Goal: Obtain resource: Download file/media

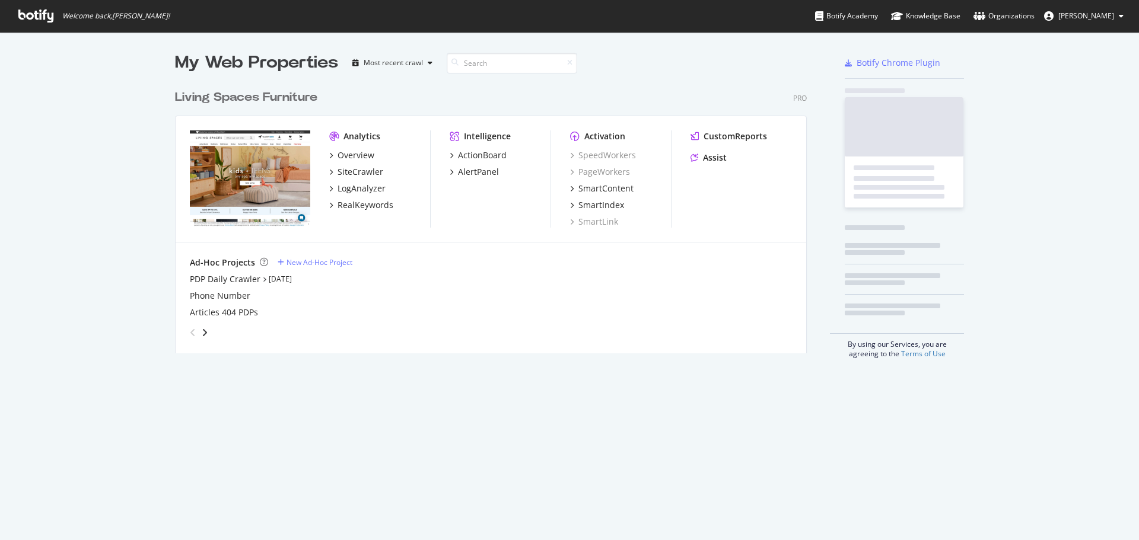
scroll to position [270, 632]
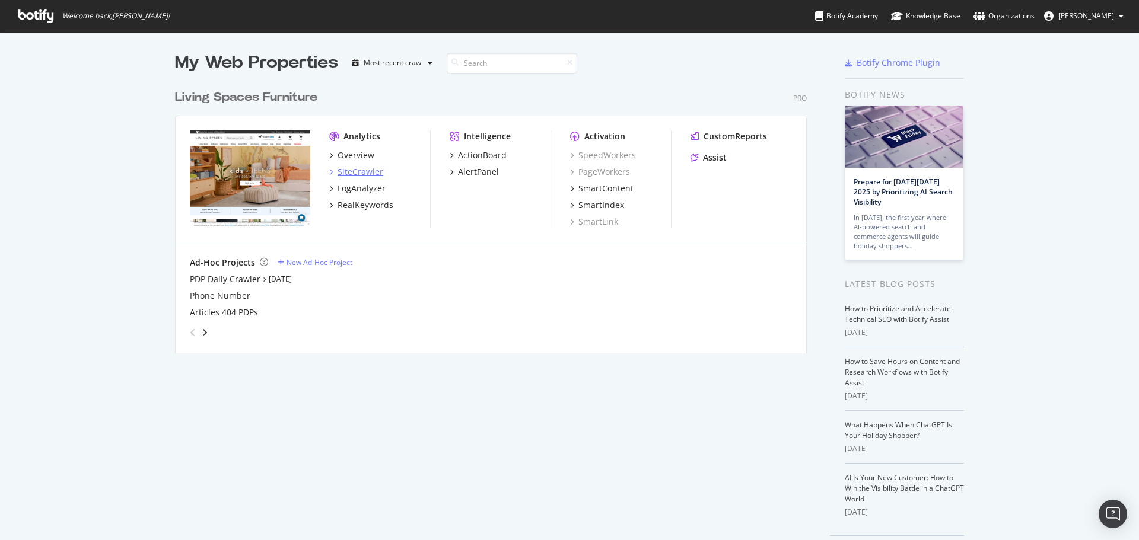
click at [360, 173] on div "SiteCrawler" at bounding box center [361, 172] width 46 height 12
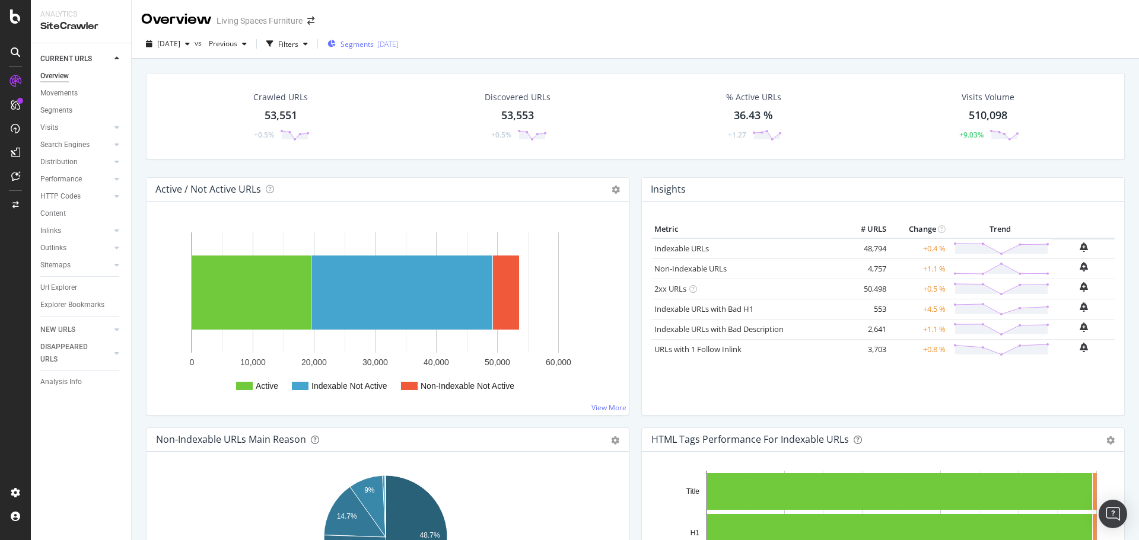
click at [361, 48] on div "Segments 2025-09-25" at bounding box center [362, 44] width 71 height 10
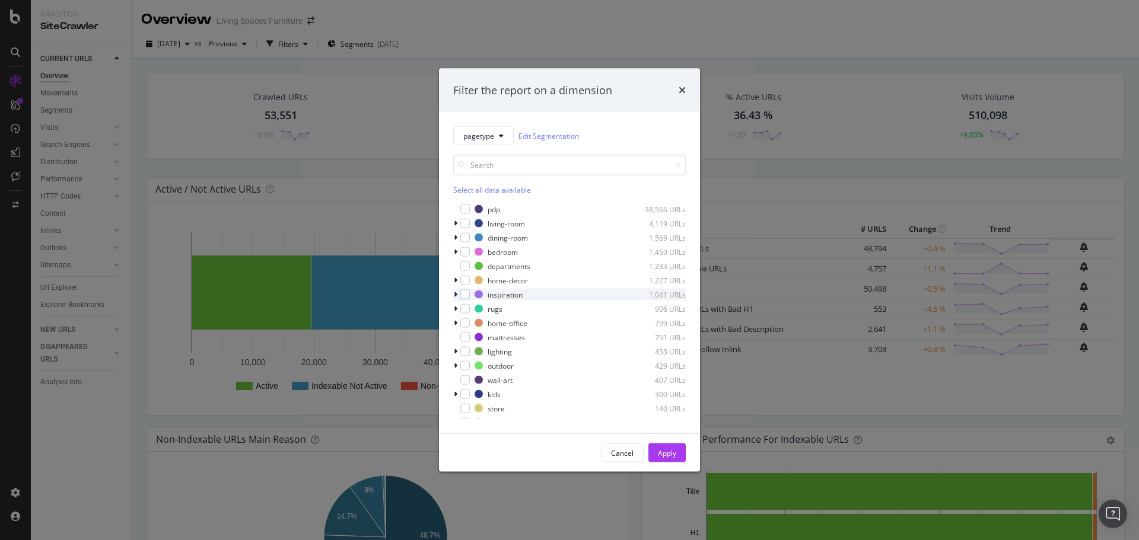
click at [453, 297] on div "modal" at bounding box center [456, 295] width 7 height 12
click at [473, 338] on div "modal" at bounding box center [471, 337] width 9 height 9
click at [659, 459] on div "Apply" at bounding box center [667, 453] width 18 height 18
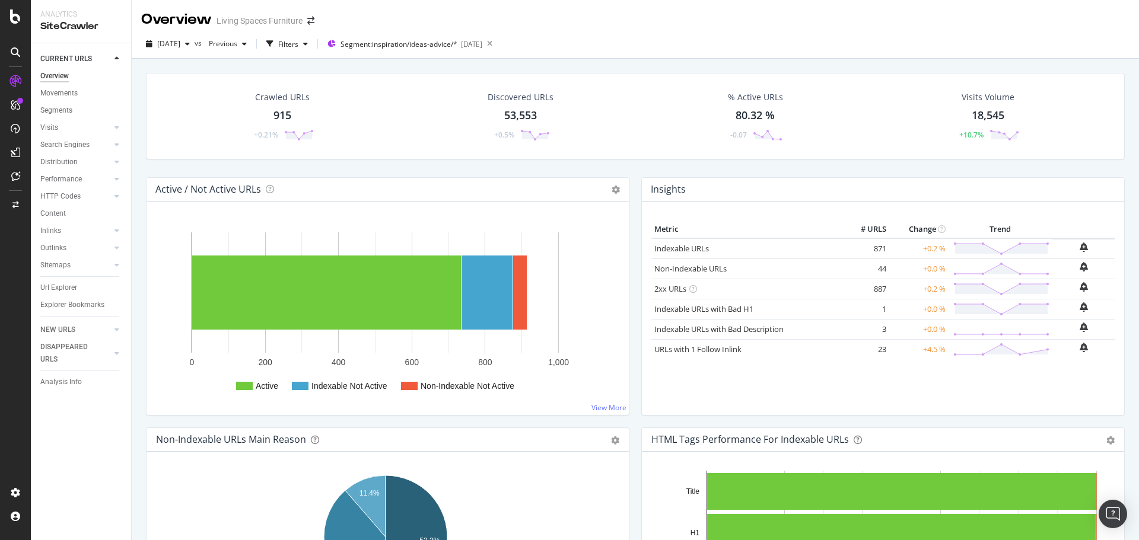
click at [282, 113] on div "915" at bounding box center [282, 115] width 18 height 15
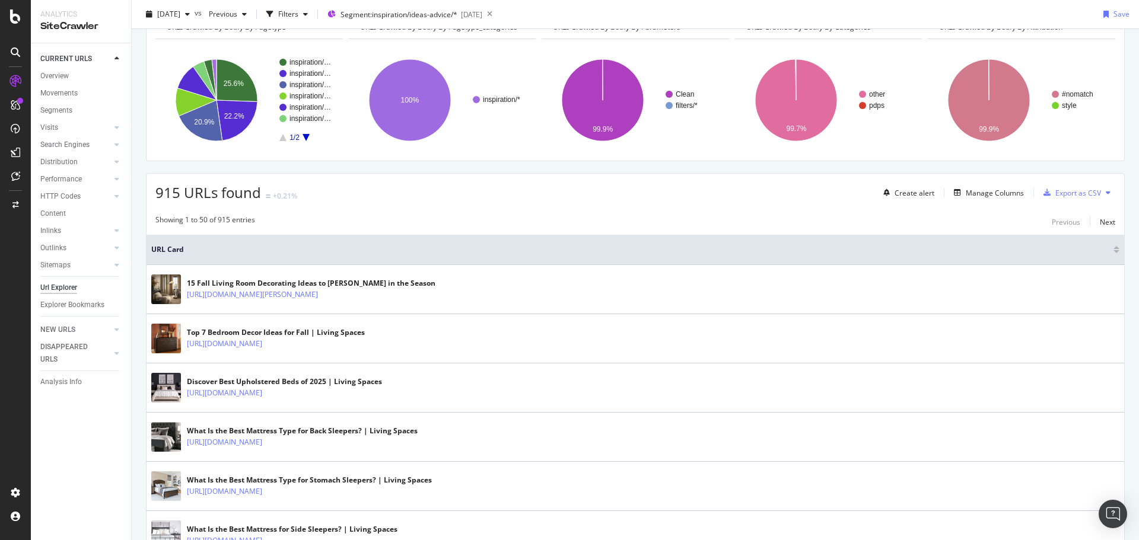
scroll to position [119, 0]
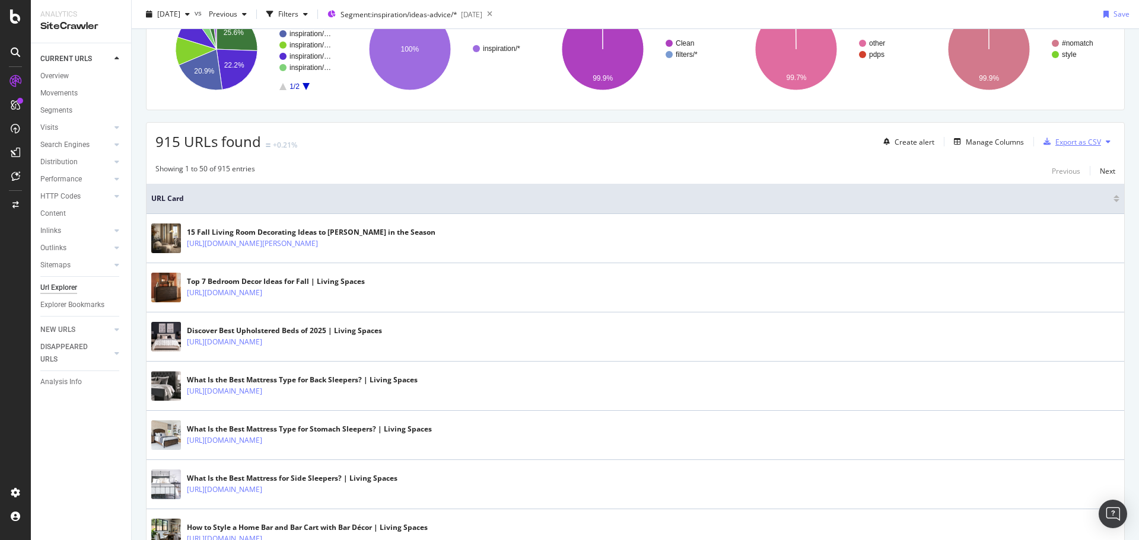
click at [1071, 142] on div "Export as CSV" at bounding box center [1078, 142] width 46 height 10
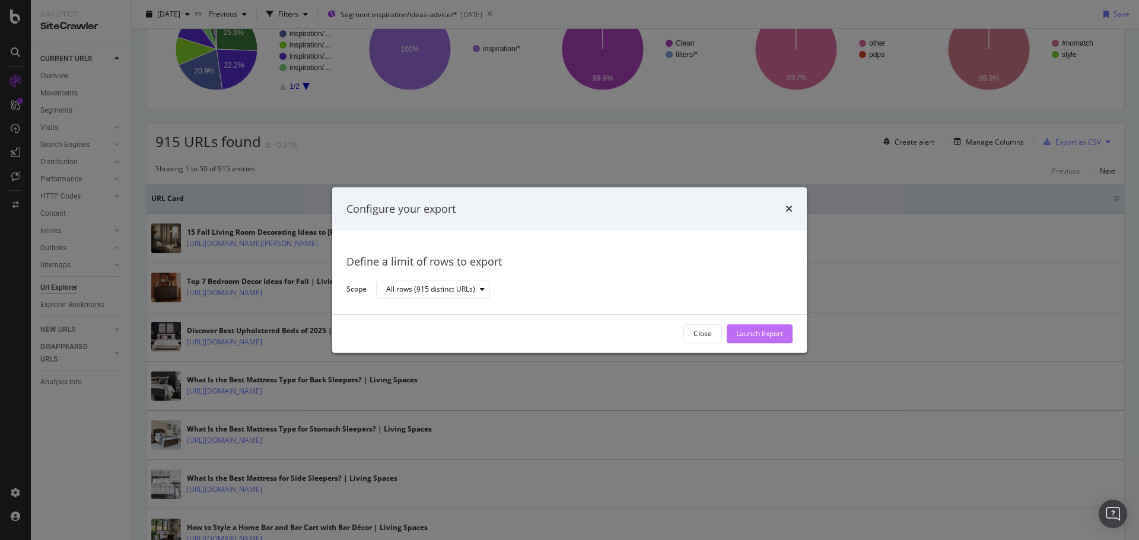
click at [773, 336] on div "Launch Export" at bounding box center [759, 334] width 47 height 10
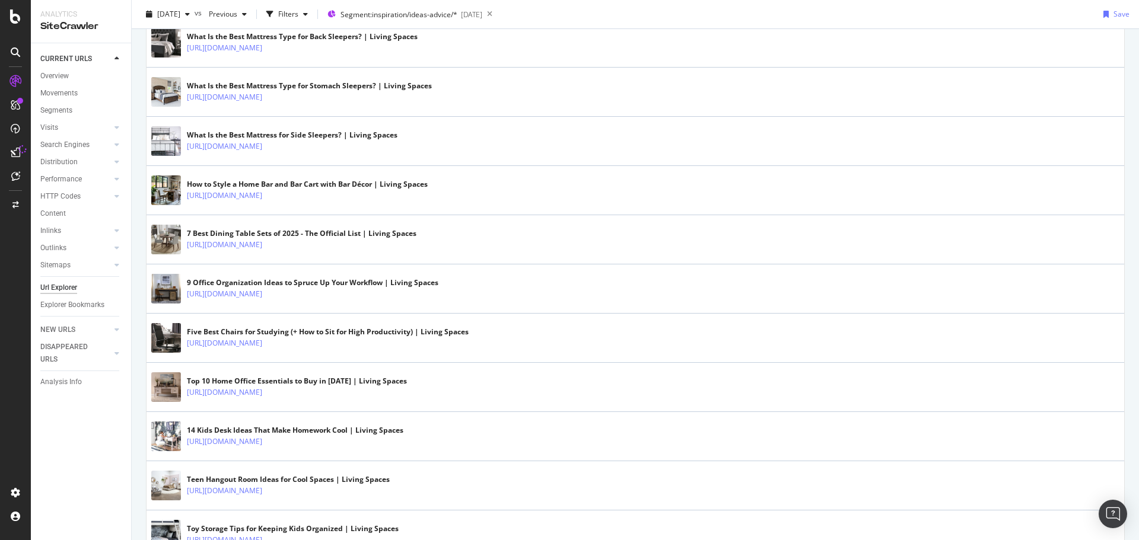
scroll to position [475, 0]
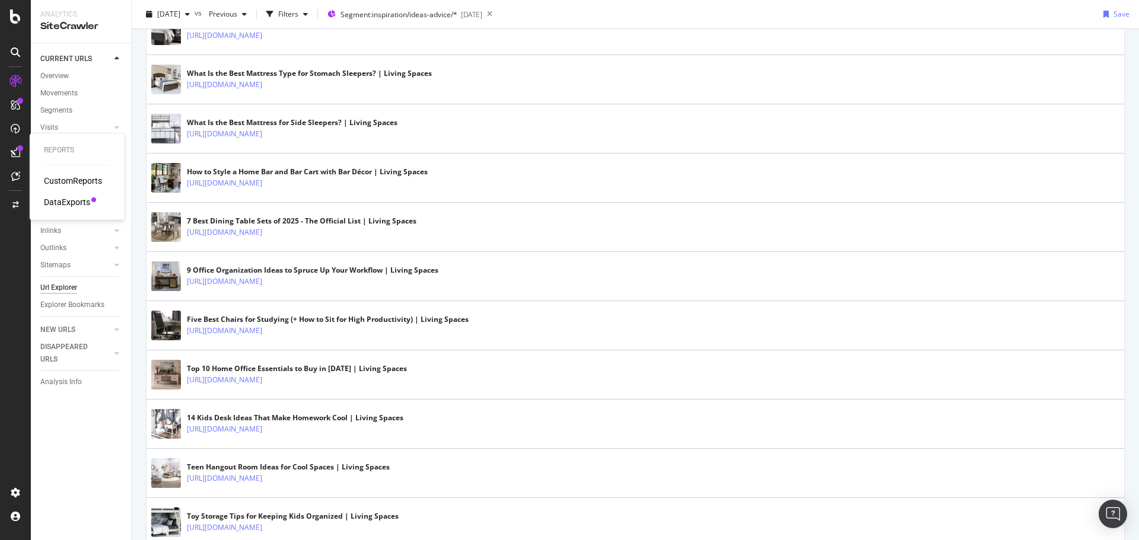
click at [67, 203] on div "DataExports" at bounding box center [67, 202] width 46 height 12
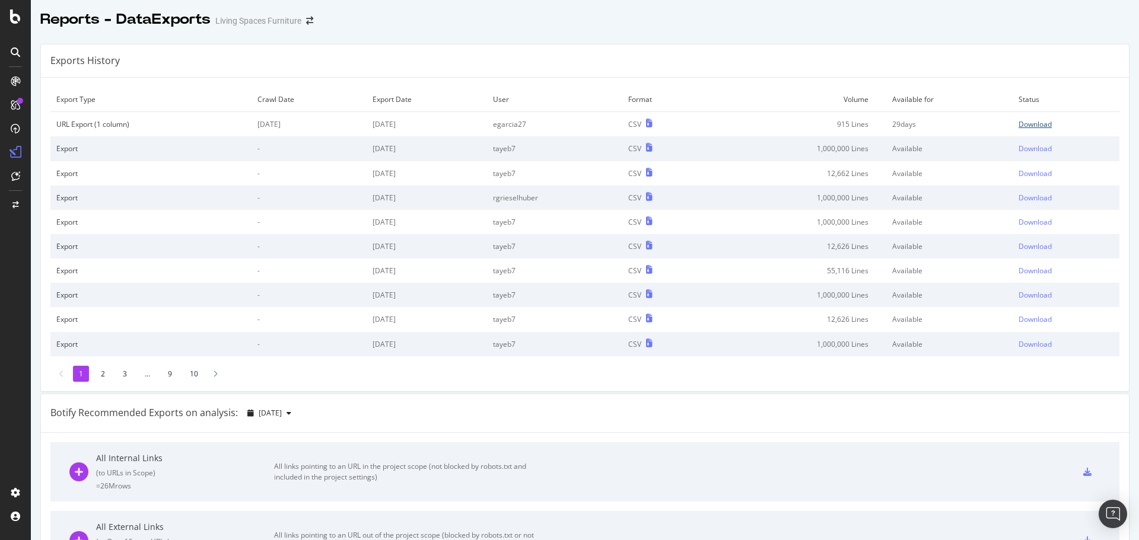
click at [1031, 120] on div "Download" at bounding box center [1035, 124] width 33 height 10
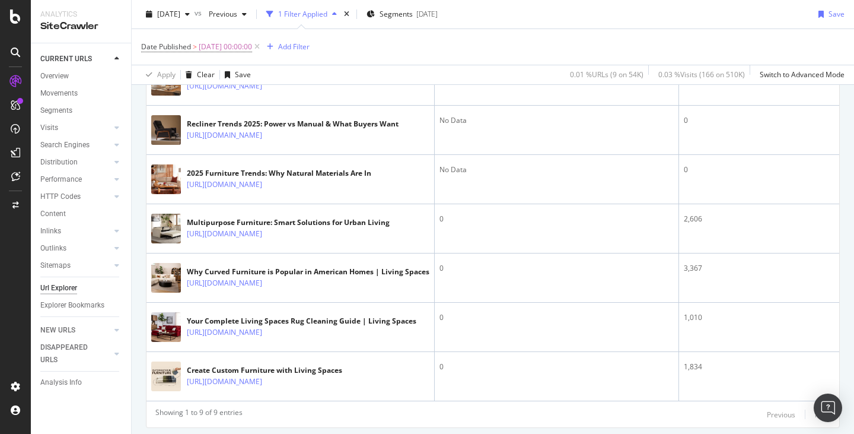
scroll to position [432, 0]
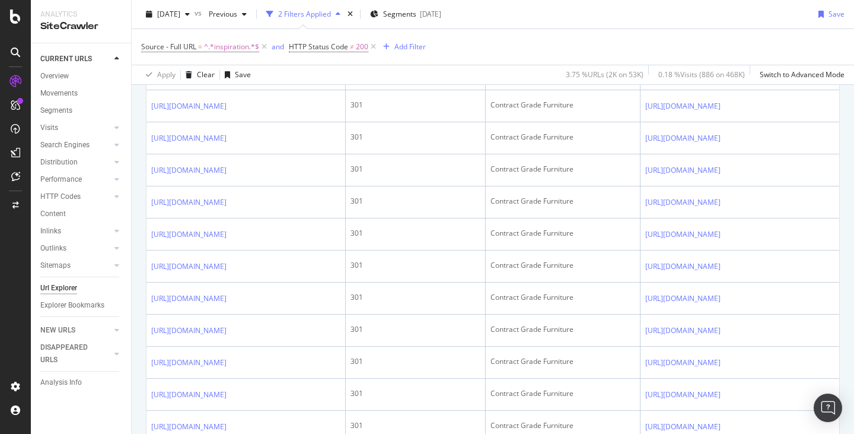
scroll to position [909, 0]
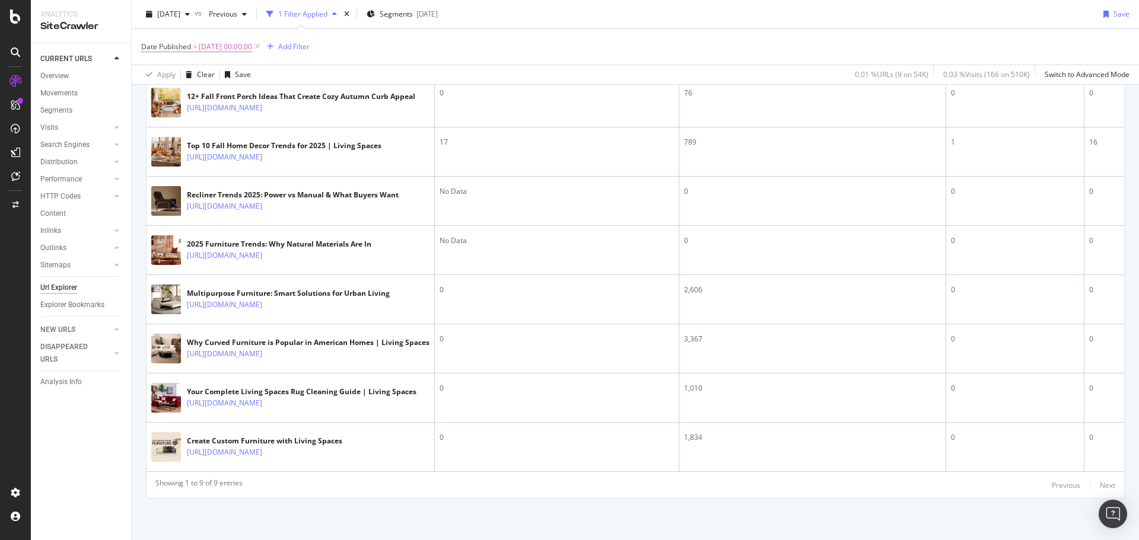
scroll to position [424, 0]
